Goal: Navigation & Orientation: Understand site structure

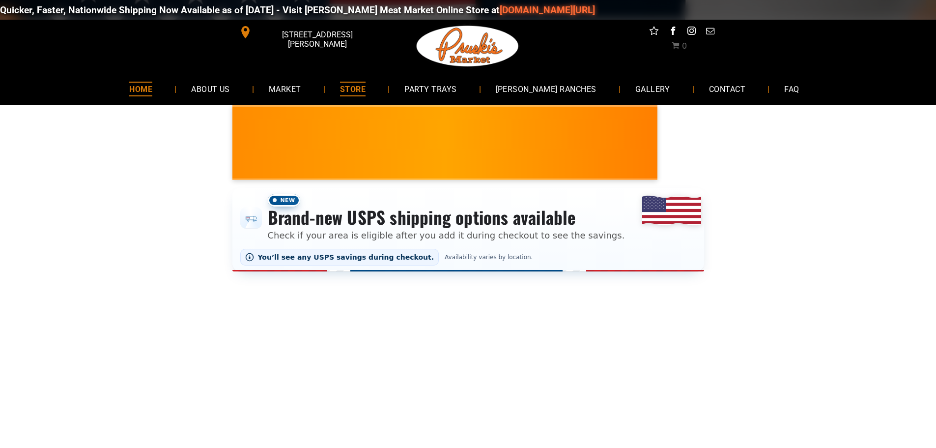
click at [152, 87] on span "HOME" at bounding box center [140, 89] width 23 height 14
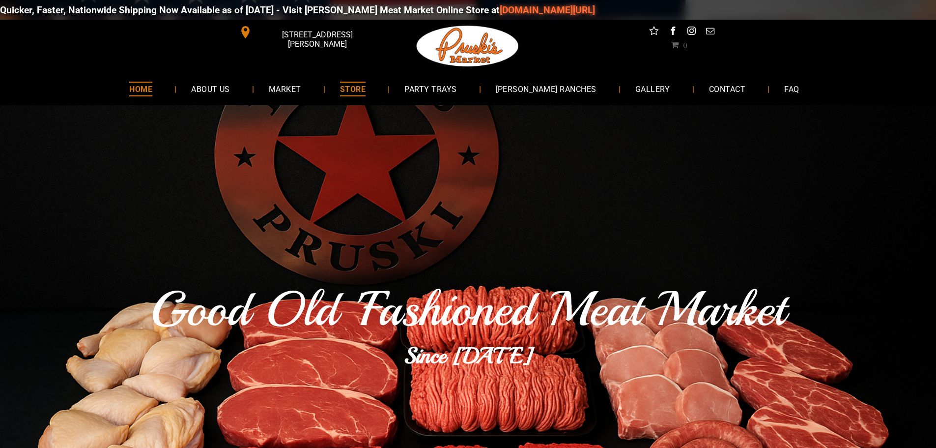
click at [366, 95] on span "STORE" at bounding box center [353, 89] width 26 height 14
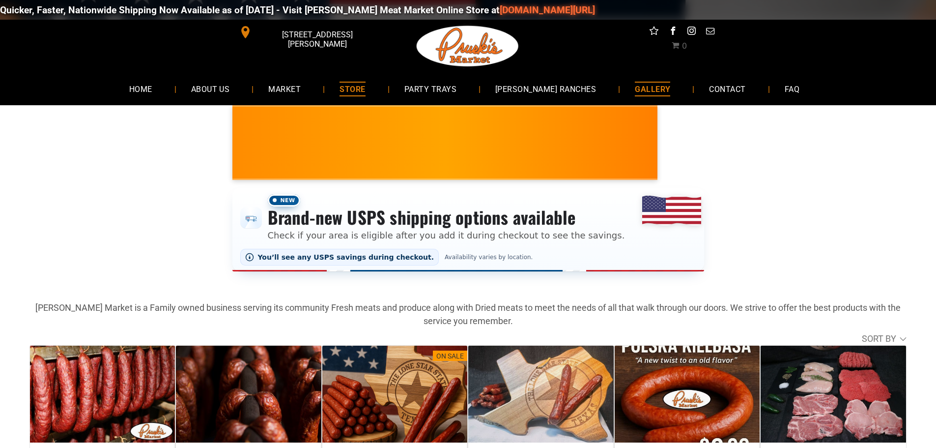
click at [643, 90] on span "GALLERY" at bounding box center [652, 89] width 35 height 14
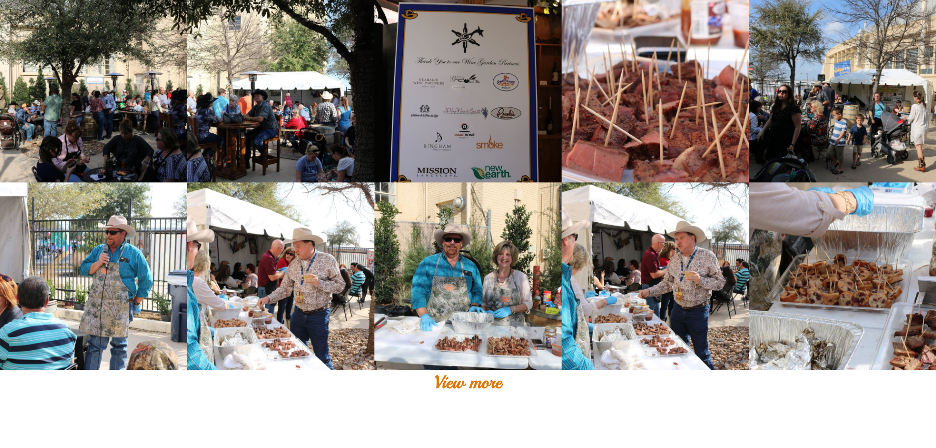
scroll to position [934, 0]
